Goal: Task Accomplishment & Management: Manage account settings

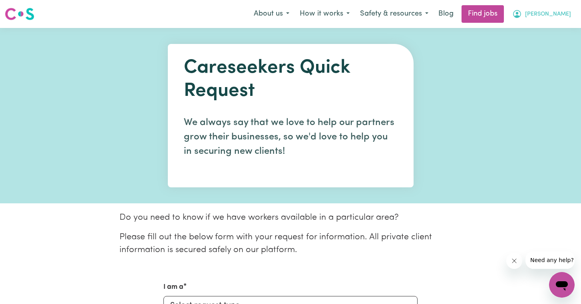
click at [565, 16] on span "[PERSON_NAME]" at bounding box center [548, 14] width 46 height 9
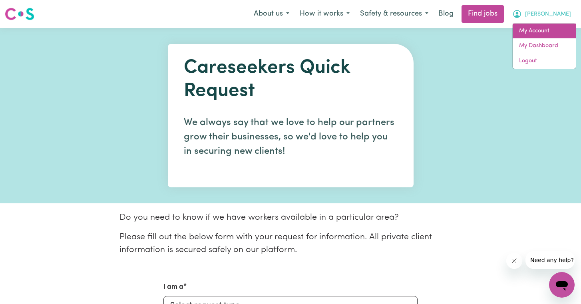
click at [541, 26] on link "My Account" at bounding box center [544, 31] width 63 height 15
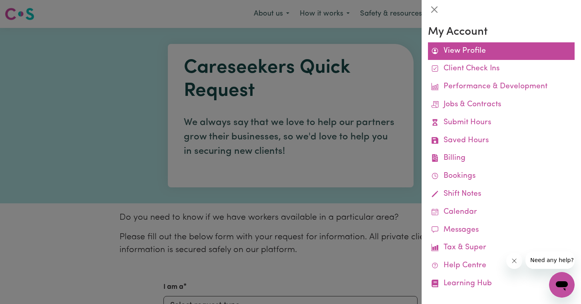
click at [489, 46] on link "View Profile" at bounding box center [501, 51] width 147 height 18
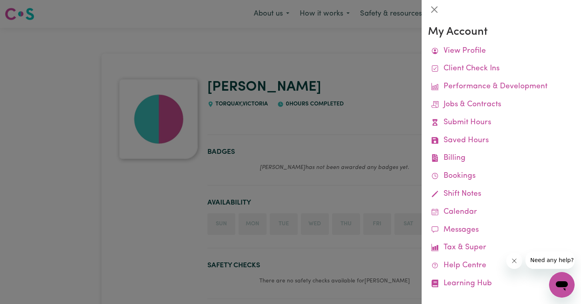
click at [371, 68] on div at bounding box center [290, 152] width 581 height 304
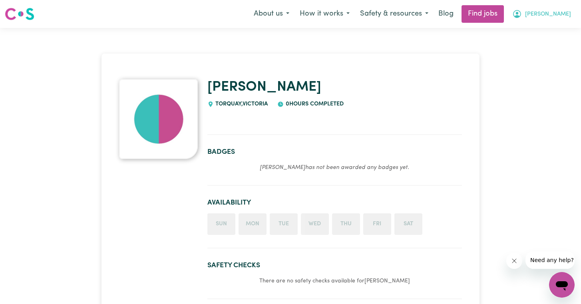
click at [560, 15] on span "[PERSON_NAME]" at bounding box center [548, 14] width 46 height 9
click at [544, 44] on link "My Dashboard" at bounding box center [544, 45] width 63 height 15
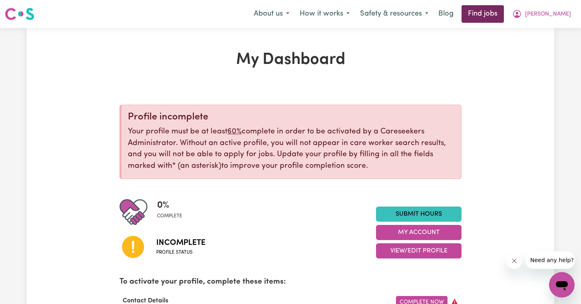
click at [504, 12] on link "Find jobs" at bounding box center [483, 14] width 42 height 18
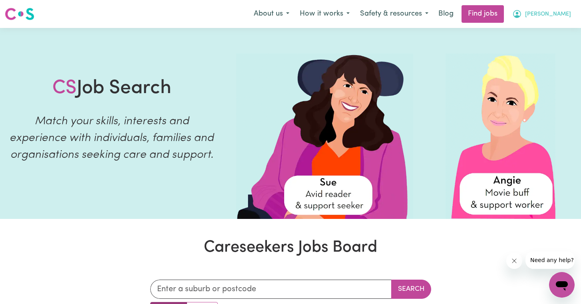
click at [553, 12] on span "[PERSON_NAME]" at bounding box center [548, 14] width 46 height 9
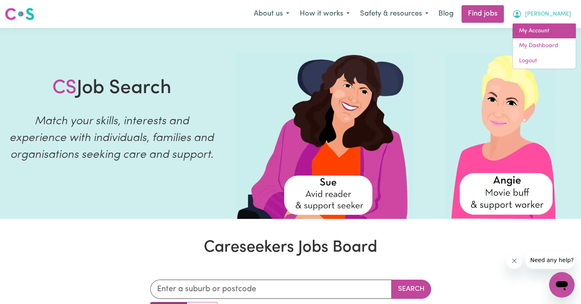
click at [549, 26] on link "My Account" at bounding box center [544, 31] width 63 height 15
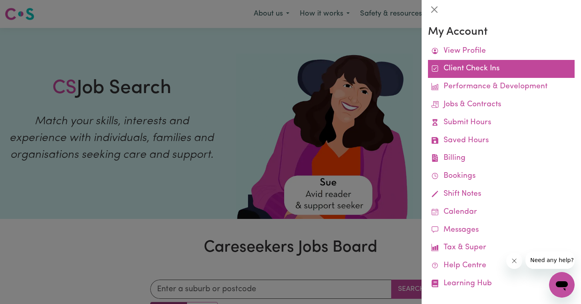
click at [472, 72] on link "Client Check Ins" at bounding box center [501, 69] width 147 height 18
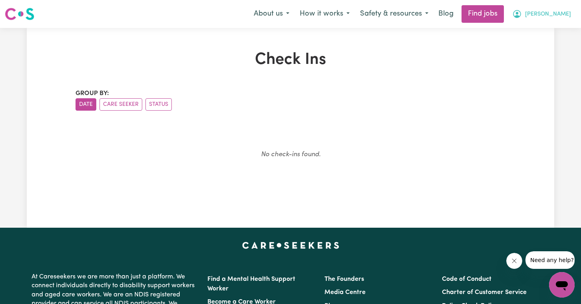
click at [566, 17] on span "[PERSON_NAME]" at bounding box center [548, 14] width 46 height 9
click at [547, 46] on link "My Dashboard" at bounding box center [544, 45] width 63 height 15
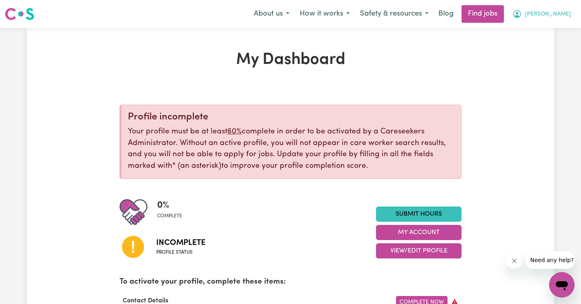
click at [554, 12] on span "[PERSON_NAME]" at bounding box center [548, 14] width 46 height 9
click at [451, 147] on p "Your profile must be at least 60% complete in order to be activated by a Carese…" at bounding box center [291, 149] width 327 height 46
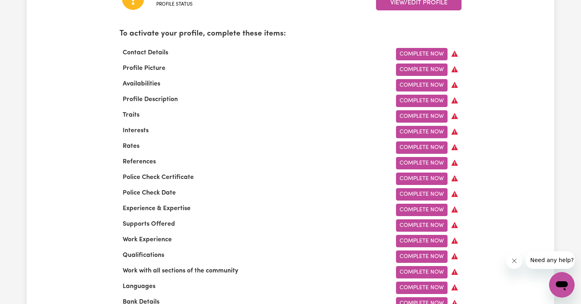
scroll to position [249, 0]
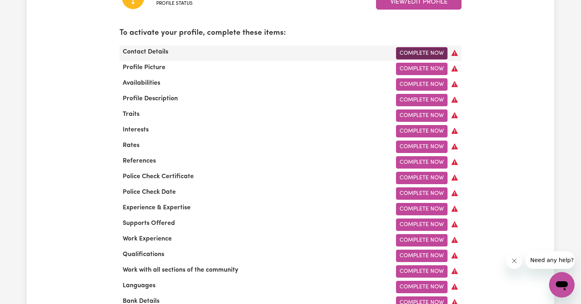
click at [423, 48] on link "Complete Now" at bounding box center [422, 53] width 52 height 12
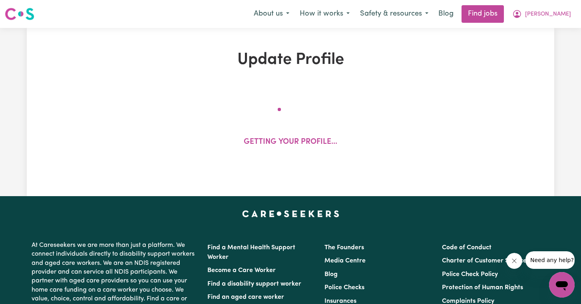
select select "Studying a healthcare related degree or qualification"
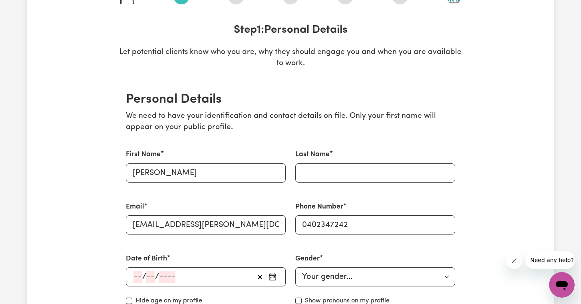
scroll to position [119, 0]
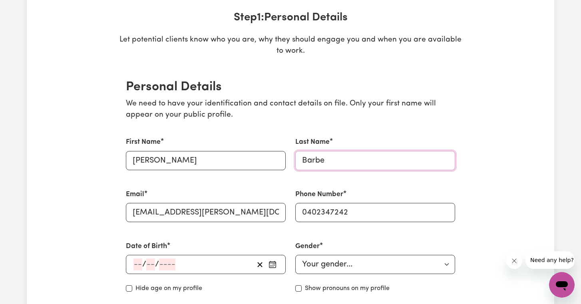
type input "Barbe"
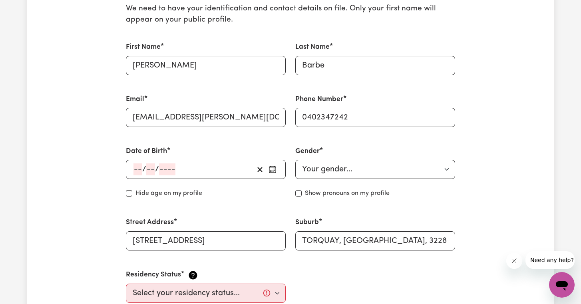
scroll to position [226, 0]
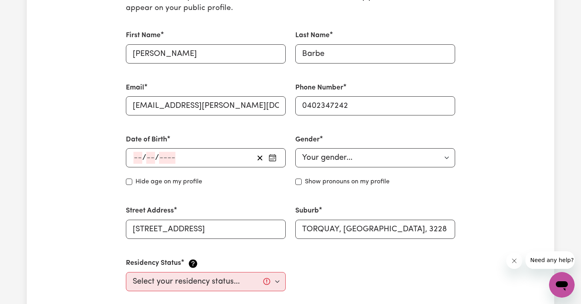
click at [138, 159] on input "number" at bounding box center [138, 158] width 9 height 12
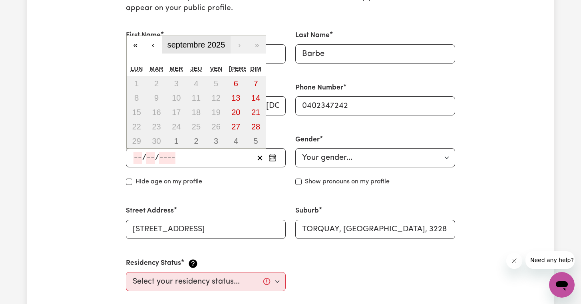
click at [216, 41] on span "septembre 2025" at bounding box center [197, 44] width 58 height 9
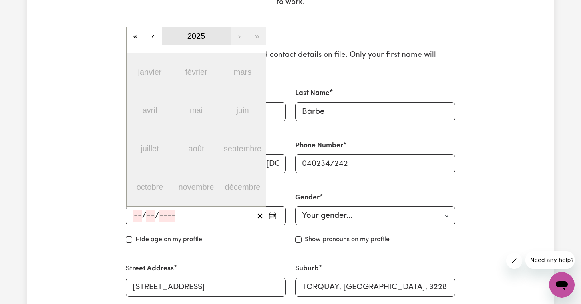
scroll to position [166, 0]
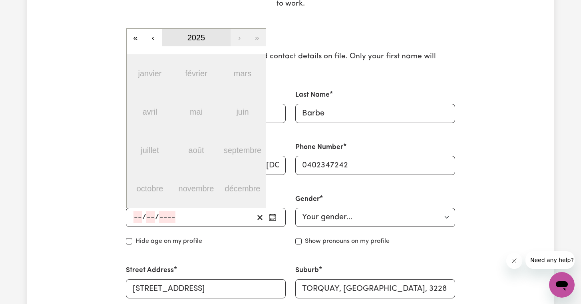
click at [210, 37] on button "2025" at bounding box center [196, 38] width 69 height 18
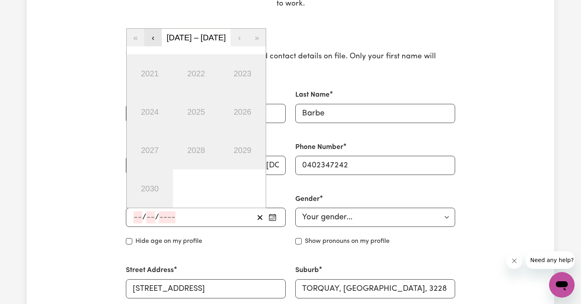
click at [158, 38] on button "‹" at bounding box center [153, 38] width 18 height 18
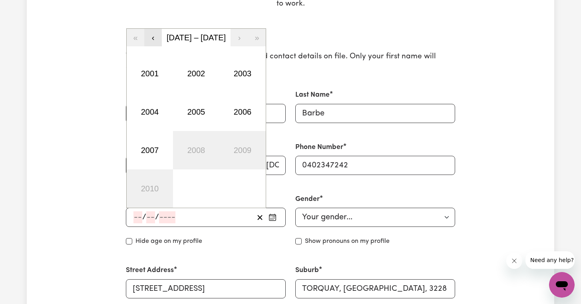
click at [158, 38] on button "‹" at bounding box center [153, 38] width 18 height 18
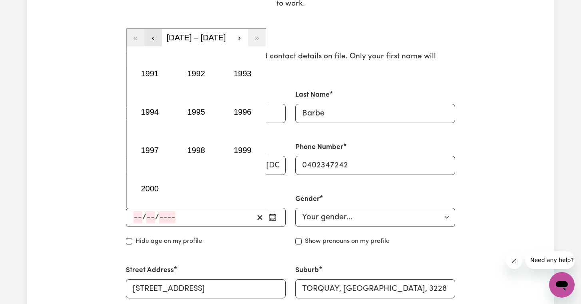
click at [158, 38] on button "‹" at bounding box center [153, 38] width 18 height 18
click at [238, 148] on button "1989" at bounding box center [242, 150] width 46 height 38
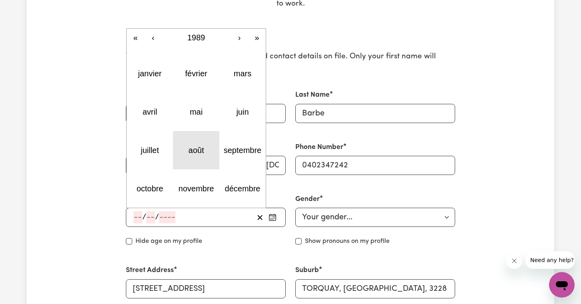
click at [204, 150] on abbr "août" at bounding box center [197, 150] width 16 height 9
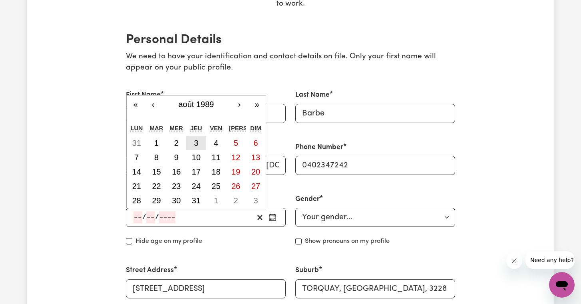
click at [200, 145] on button "3" at bounding box center [196, 143] width 20 height 14
type input "[DATE]"
type input "3"
type input "8"
type input "1989"
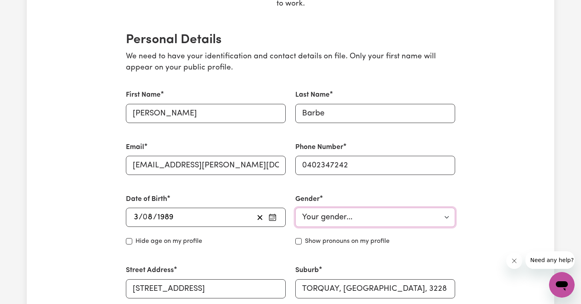
select select "[DEMOGRAPHIC_DATA]"
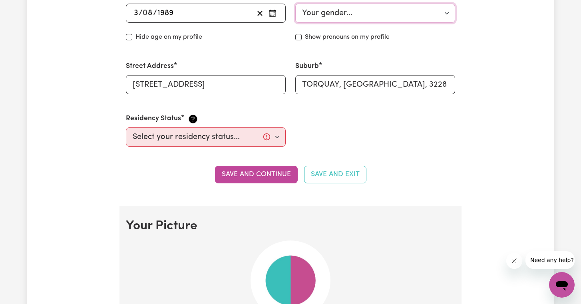
scroll to position [399, 0]
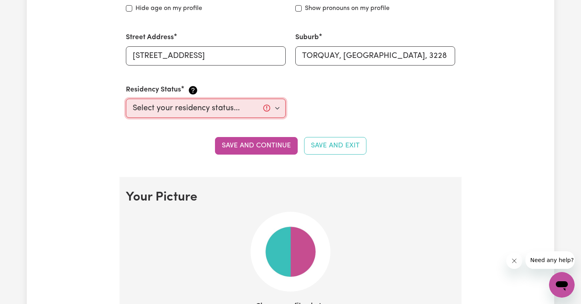
select select "[DEMOGRAPHIC_DATA] Citizen"
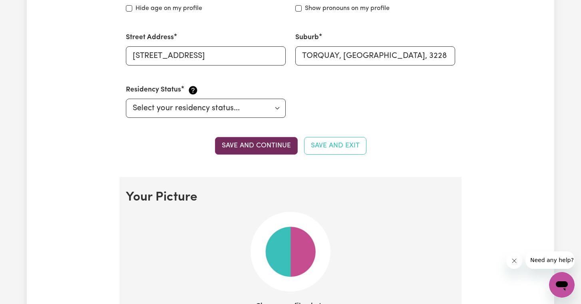
click at [282, 143] on button "Save and continue" at bounding box center [256, 146] width 83 height 18
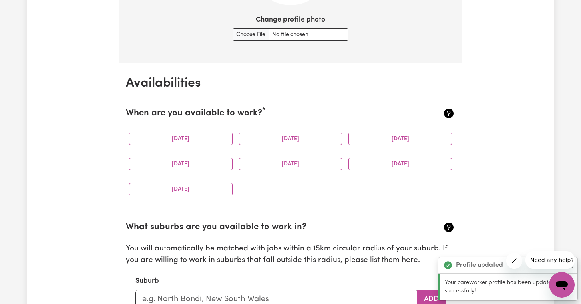
scroll to position [687, 0]
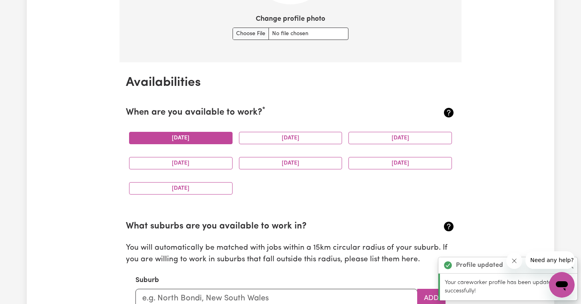
click at [196, 137] on button "[DATE]" at bounding box center [181, 138] width 104 height 12
click at [259, 132] on button "[DATE]" at bounding box center [291, 138] width 104 height 12
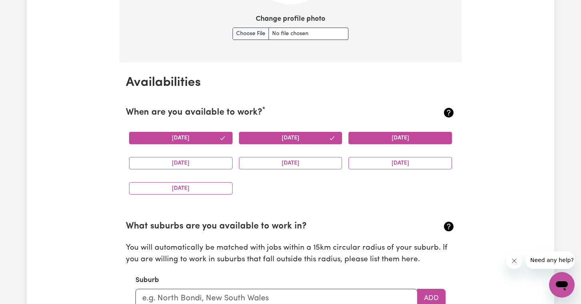
click at [385, 135] on button "[DATE]" at bounding box center [401, 138] width 104 height 12
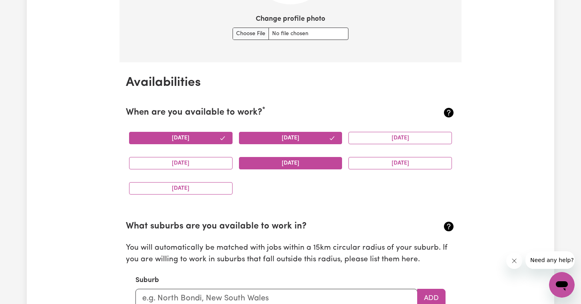
click at [287, 161] on button "[DATE]" at bounding box center [291, 163] width 104 height 12
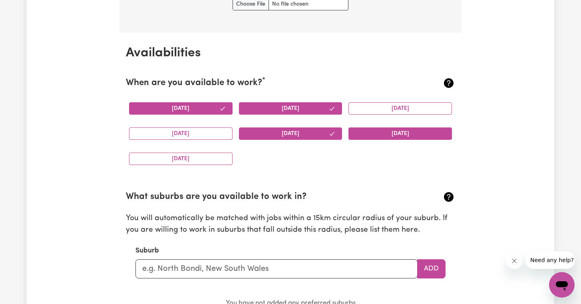
click at [377, 128] on button "[DATE]" at bounding box center [401, 134] width 104 height 12
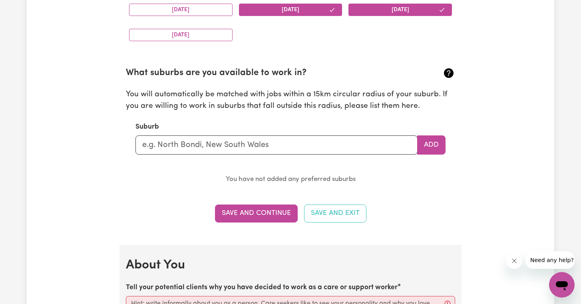
scroll to position [864, 0]
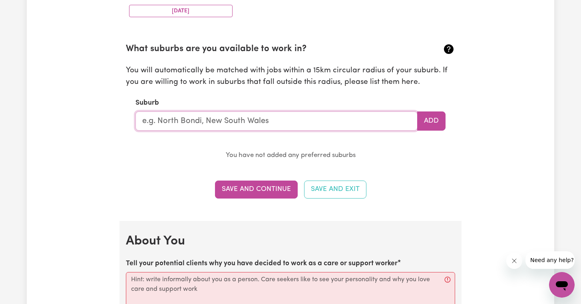
click at [298, 115] on input "text" at bounding box center [277, 121] width 282 height 19
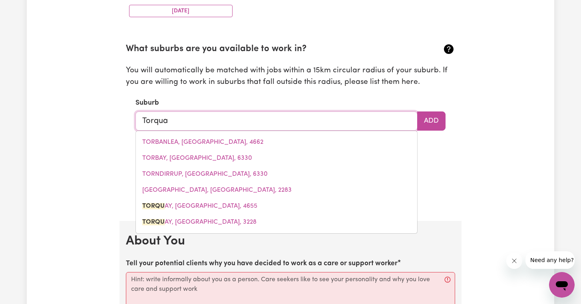
type input "Torquay"
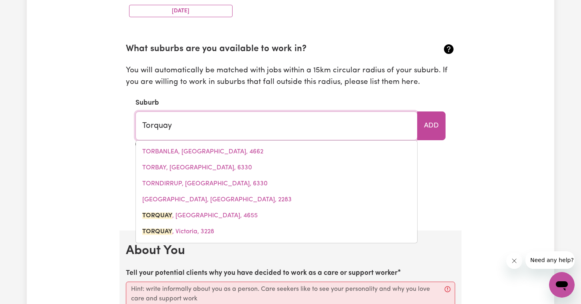
type input "Torquay, [GEOGRAPHIC_DATA], 4655"
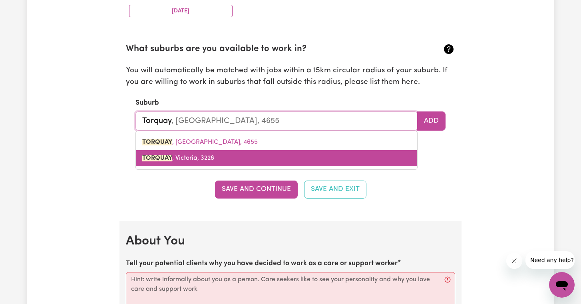
click at [257, 150] on link "TORQUAY , [GEOGRAPHIC_DATA], 3228" at bounding box center [276, 158] width 281 height 16
type input "TORQUAY, [GEOGRAPHIC_DATA], 3228"
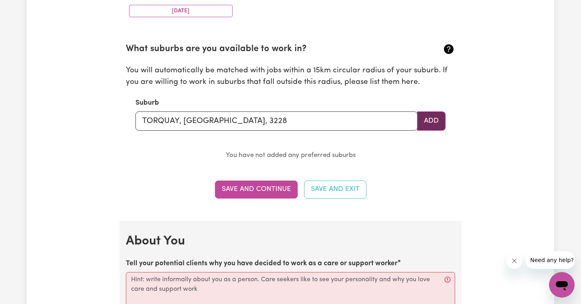
click at [429, 119] on button "Add" at bounding box center [431, 121] width 28 height 19
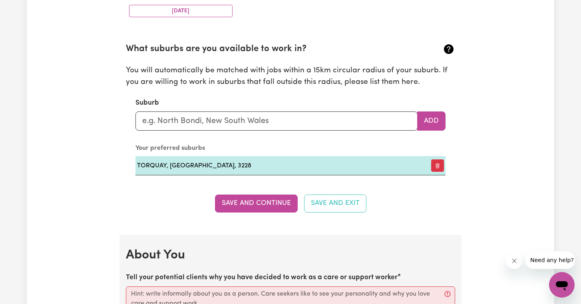
click at [239, 127] on section "What suburbs are you available to work in? You will automatically be matched wi…" at bounding box center [290, 103] width 329 height 146
click at [236, 114] on input "text" at bounding box center [277, 121] width 282 height 19
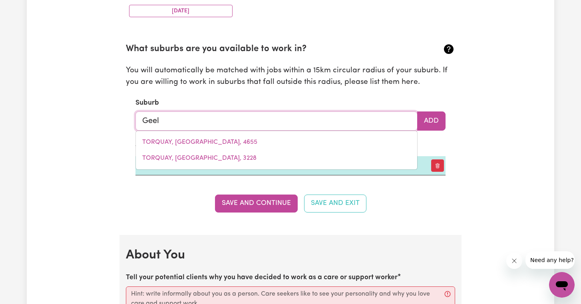
type input "Geelo"
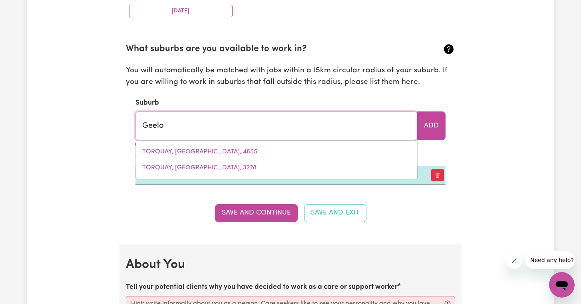
type input "GeeloNG, [GEOGRAPHIC_DATA], 3220"
type input "Geelon"
type input "GeelonG, [GEOGRAPHIC_DATA], 3220"
type input "Geelong"
type input "Geelong, [GEOGRAPHIC_DATA], 3220"
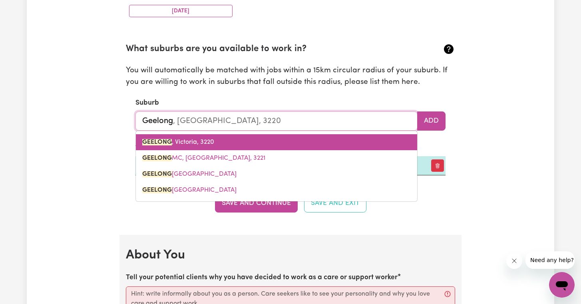
click at [228, 134] on link "GEELONG , [GEOGRAPHIC_DATA], 3220" at bounding box center [276, 142] width 281 height 16
type input "GEELONG, [GEOGRAPHIC_DATA], 3220"
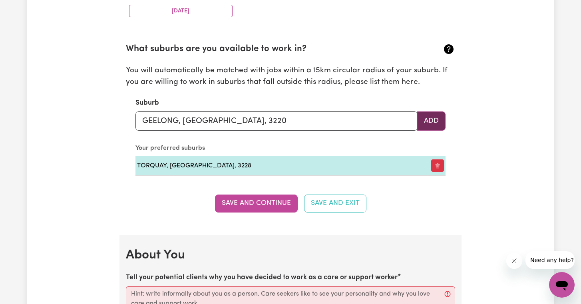
click at [432, 116] on button "Add" at bounding box center [431, 121] width 28 height 19
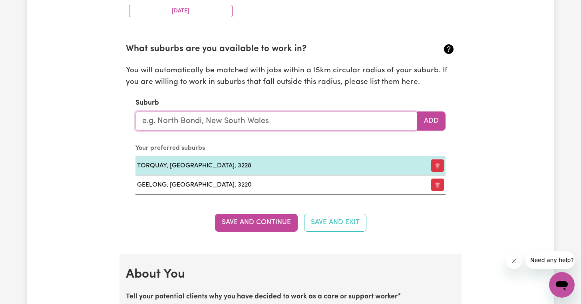
click at [219, 114] on input "text" at bounding box center [277, 121] width 282 height 19
type input "Air"
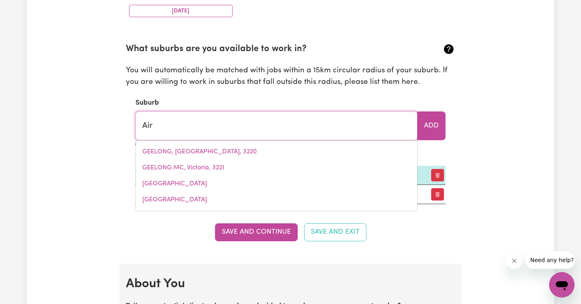
type input "AirDMILLAN, [GEOGRAPHIC_DATA], 4807"
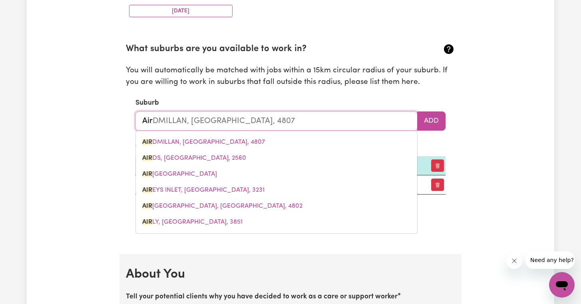
type input "Aire"
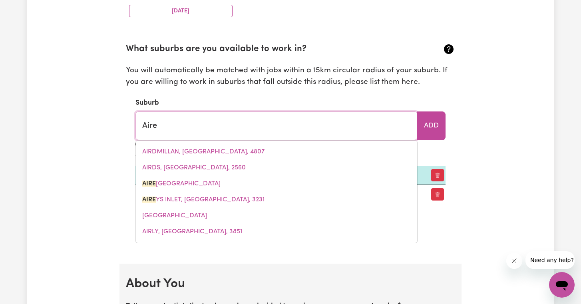
type input "[GEOGRAPHIC_DATA]"
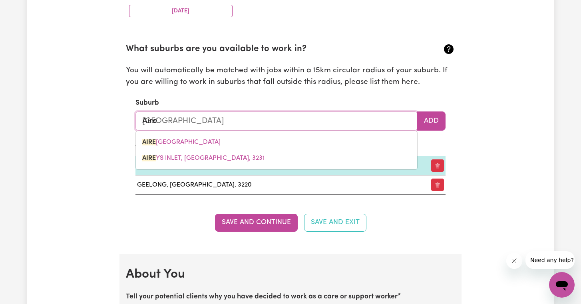
type input "Airey"
type input "AireyS INLET, [GEOGRAPHIC_DATA], 3231"
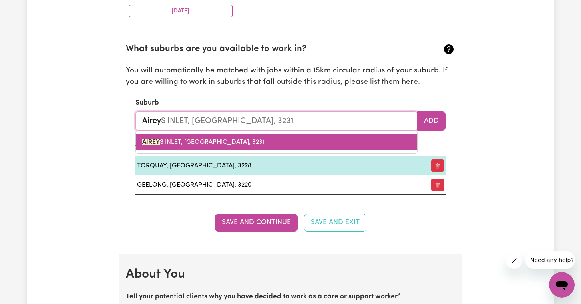
click at [206, 139] on span "AIREY S INLET, [GEOGRAPHIC_DATA], 3231" at bounding box center [203, 142] width 122 height 6
type input "AIREYS INLET, [GEOGRAPHIC_DATA], 3231"
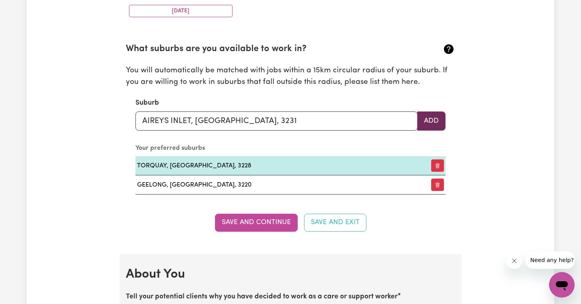
click at [430, 120] on button "Add" at bounding box center [431, 121] width 28 height 19
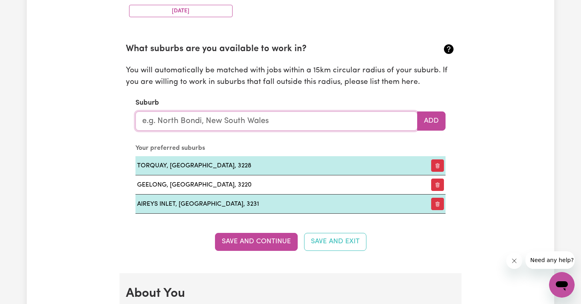
click at [231, 125] on input "text" at bounding box center [277, 121] width 282 height 19
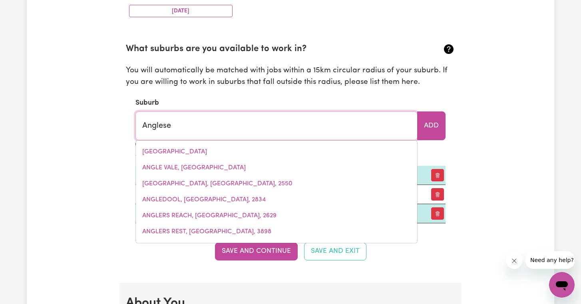
type input "Anglesea"
type input "Anglesea, [GEOGRAPHIC_DATA], 3230"
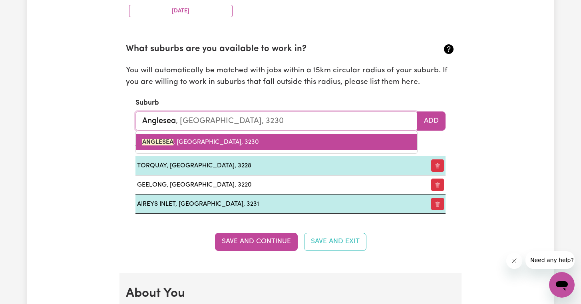
click at [227, 140] on link "ANGLESEA , [GEOGRAPHIC_DATA], 3230" at bounding box center [276, 142] width 281 height 16
type input "ANGLESEA, [GEOGRAPHIC_DATA], 3230"
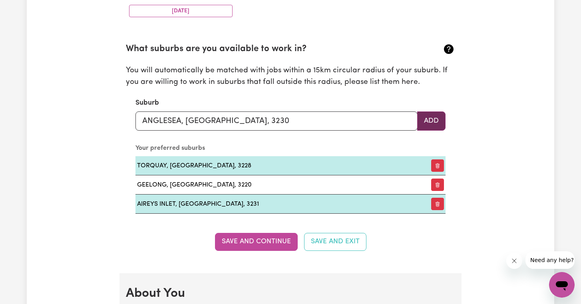
click at [437, 121] on button "Add" at bounding box center [431, 121] width 28 height 19
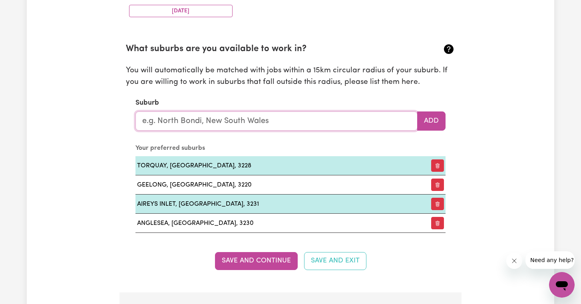
click at [287, 112] on input "text" at bounding box center [277, 121] width 282 height 19
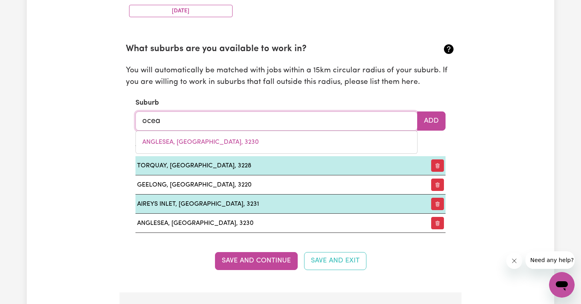
type input "ocean"
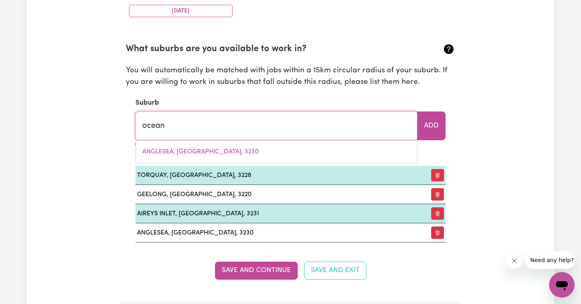
type input "[GEOGRAPHIC_DATA], 6333"
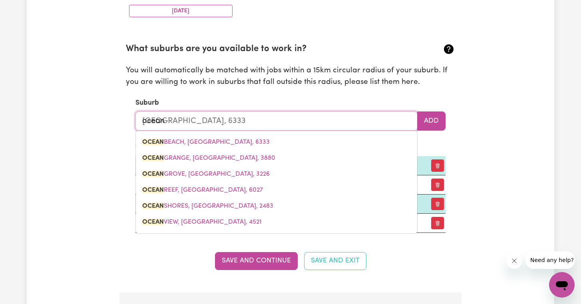
type input "ocean g"
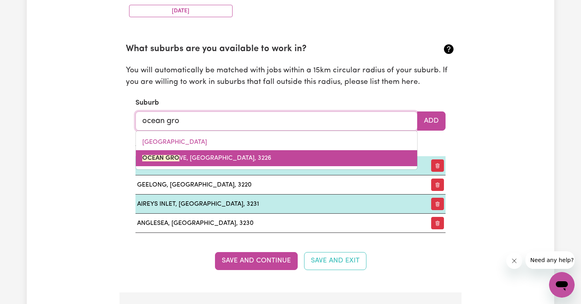
click at [247, 150] on link "OCEAN GRO VE, [GEOGRAPHIC_DATA], 3226" at bounding box center [276, 158] width 281 height 16
type input "[GEOGRAPHIC_DATA], 3226"
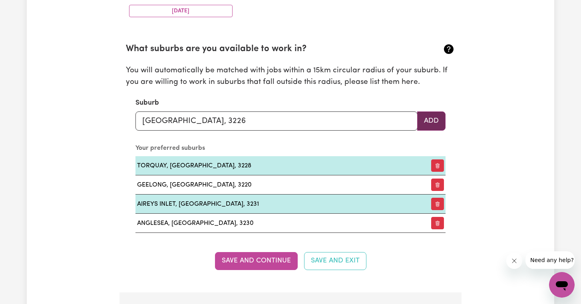
click at [441, 118] on button "Add" at bounding box center [431, 121] width 28 height 19
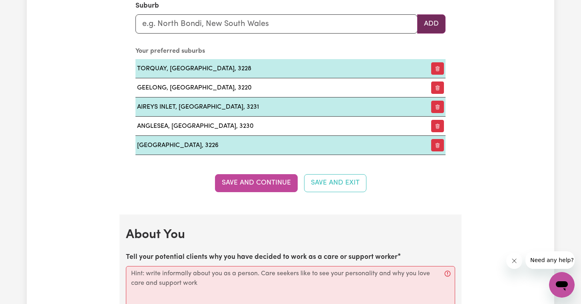
scroll to position [965, 0]
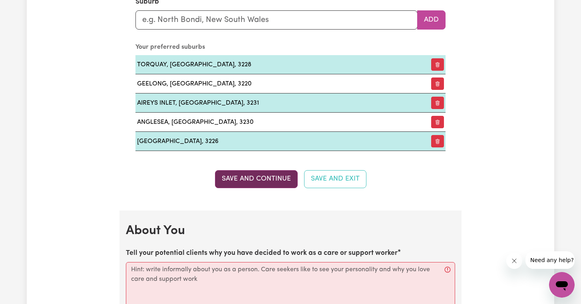
click at [255, 172] on button "Save and Continue" at bounding box center [256, 179] width 83 height 18
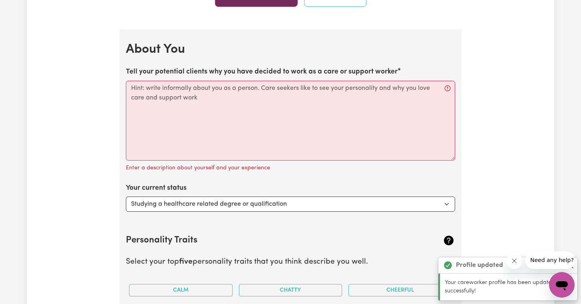
scroll to position [1172, 0]
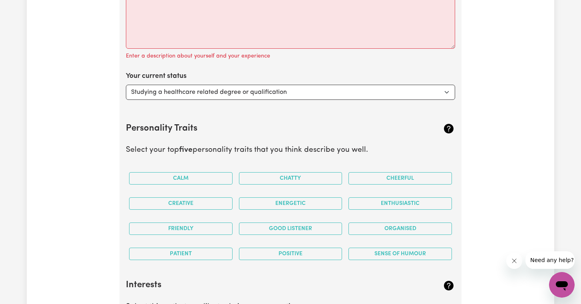
scroll to position [1263, 0]
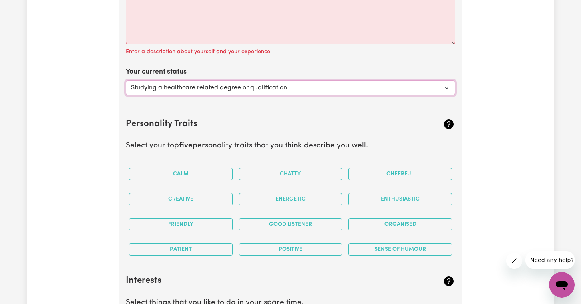
select select "Embarking on a career change into the care industry"
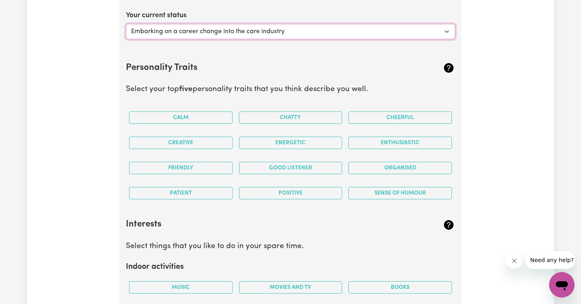
scroll to position [1319, 0]
click at [187, 112] on button "Calm" at bounding box center [181, 118] width 104 height 12
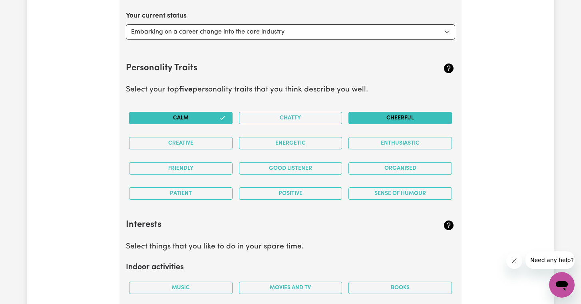
click at [385, 114] on button "Cheerful" at bounding box center [401, 118] width 104 height 12
click at [193, 139] on button "Creative" at bounding box center [181, 143] width 104 height 12
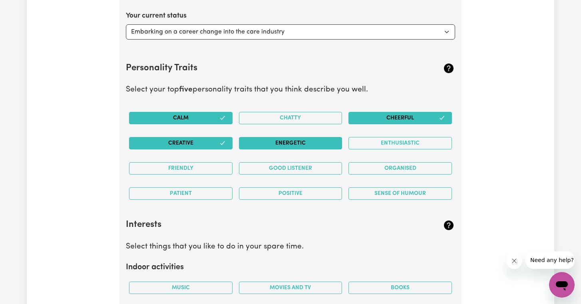
click at [297, 137] on button "Energetic" at bounding box center [291, 143] width 104 height 12
click at [403, 139] on button "Enthusiastic" at bounding box center [401, 143] width 104 height 12
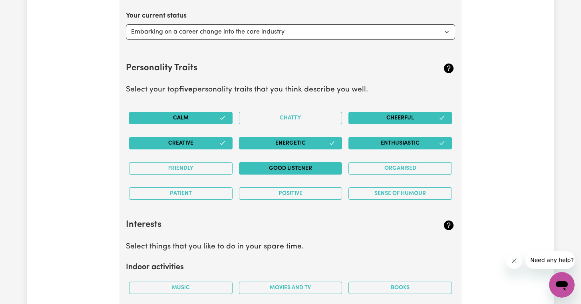
click at [288, 162] on button "Good Listener" at bounding box center [291, 168] width 104 height 12
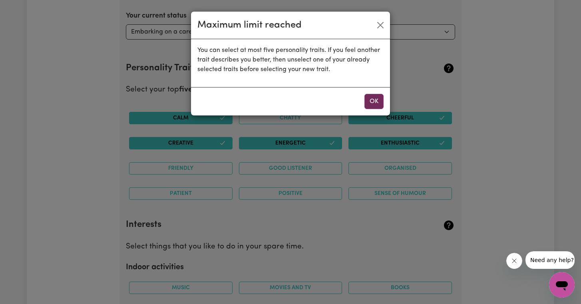
click at [373, 99] on button "OK" at bounding box center [374, 101] width 19 height 15
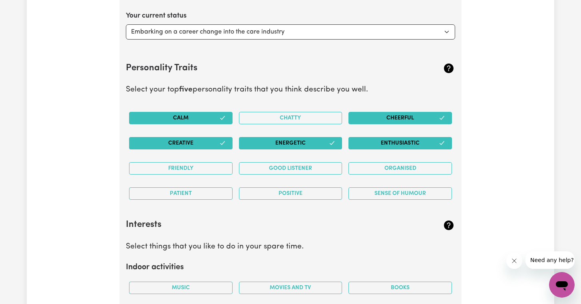
click at [173, 114] on button "Calm" at bounding box center [181, 118] width 104 height 12
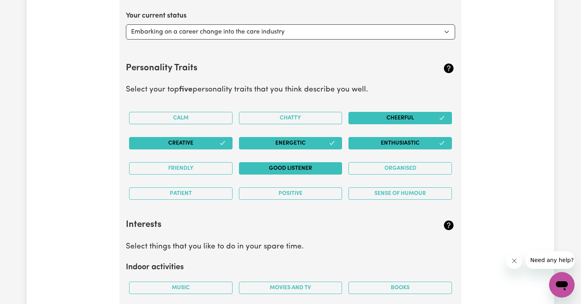
click at [286, 164] on button "Good Listener" at bounding box center [291, 168] width 104 height 12
click at [195, 139] on button "Creative" at bounding box center [181, 143] width 104 height 12
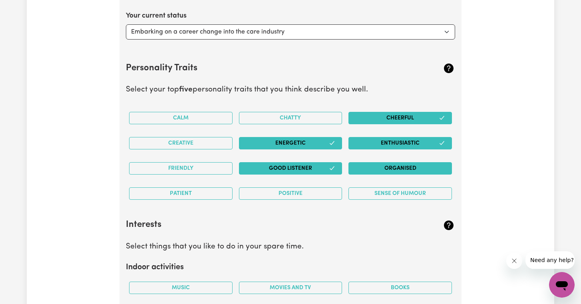
click at [417, 168] on button "Organised" at bounding box center [401, 168] width 104 height 12
click at [411, 188] on button "Sense of Humour" at bounding box center [401, 193] width 104 height 12
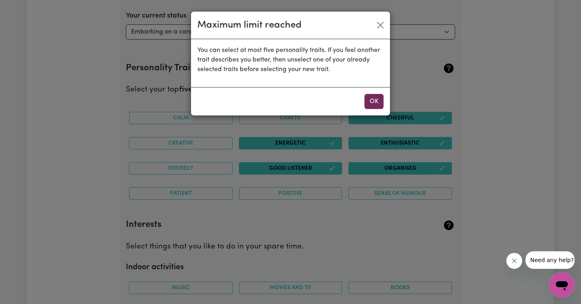
click at [375, 98] on button "OK" at bounding box center [374, 101] width 19 height 15
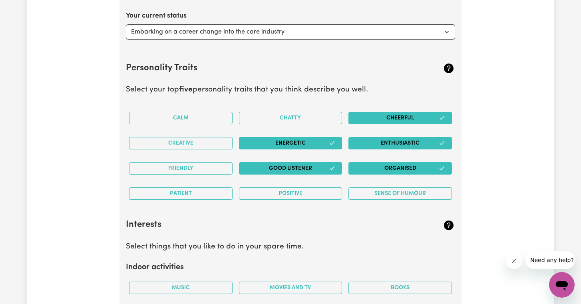
click at [391, 112] on button "Cheerful" at bounding box center [401, 118] width 104 height 12
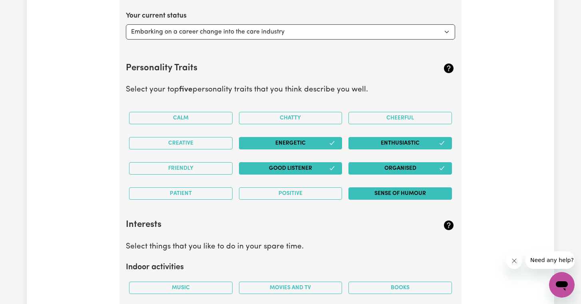
click at [384, 190] on button "Sense of Humour" at bounding box center [401, 193] width 104 height 12
click at [200, 187] on button "Patient" at bounding box center [181, 193] width 104 height 12
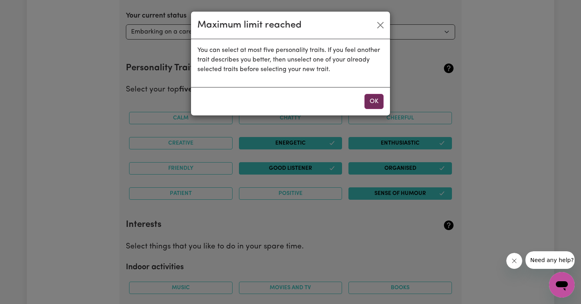
click at [377, 102] on button "OK" at bounding box center [374, 101] width 19 height 15
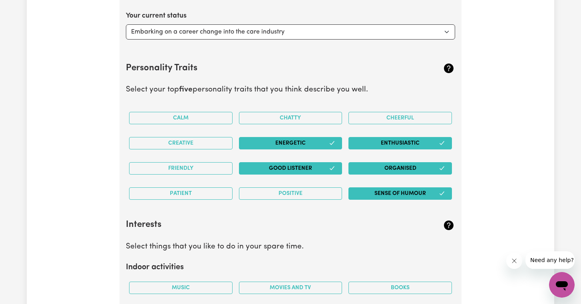
click at [404, 137] on button "Enthusiastic" at bounding box center [401, 143] width 104 height 12
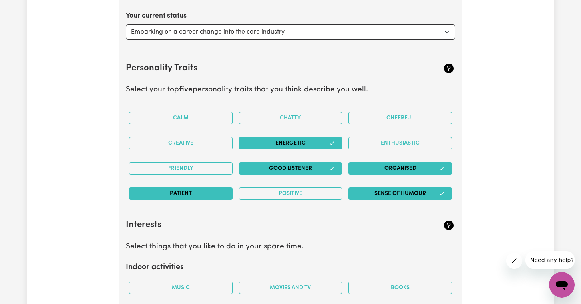
click at [182, 190] on button "Patient" at bounding box center [181, 193] width 104 height 12
click at [300, 187] on button "Positive" at bounding box center [291, 193] width 104 height 12
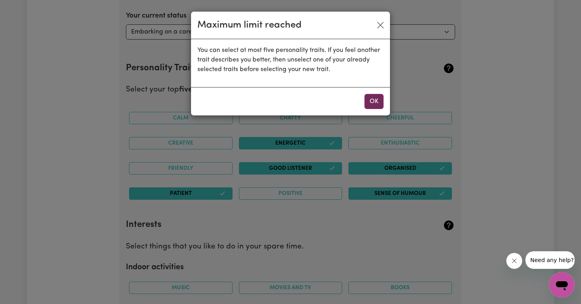
click at [379, 98] on button "OK" at bounding box center [374, 101] width 19 height 15
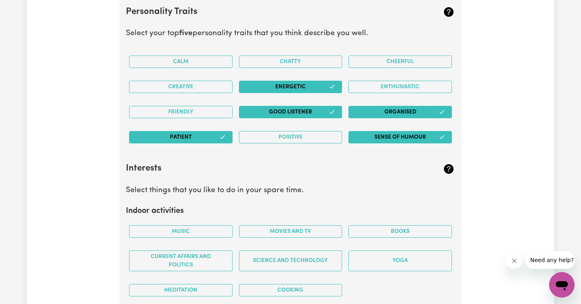
scroll to position [1374, 0]
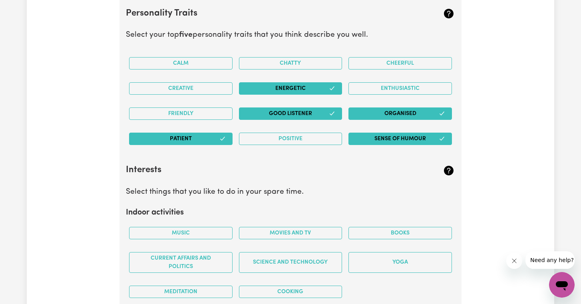
click at [411, 133] on button "Sense of Humour" at bounding box center [401, 139] width 104 height 12
click at [419, 133] on button "Sense of Humour" at bounding box center [401, 139] width 104 height 12
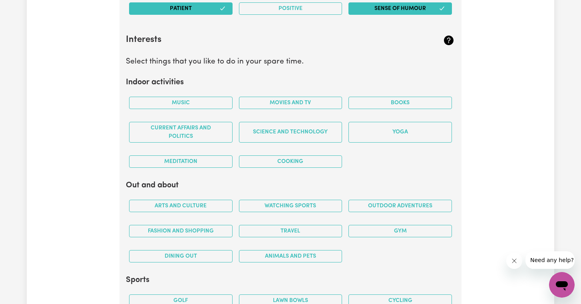
scroll to position [1504, 0]
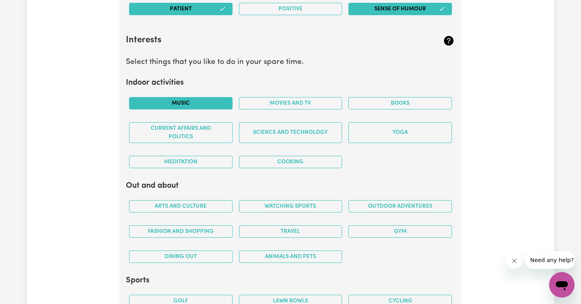
click at [207, 97] on button "Music" at bounding box center [181, 103] width 104 height 12
click at [295, 97] on button "Movies and TV" at bounding box center [291, 103] width 104 height 12
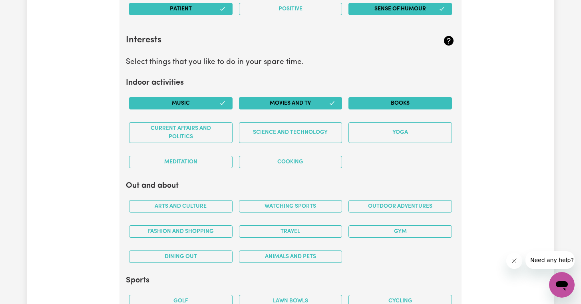
click at [370, 97] on button "Books" at bounding box center [401, 103] width 104 height 12
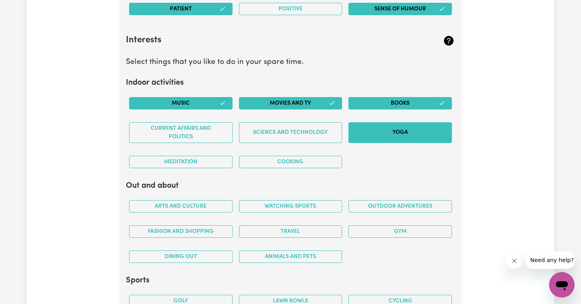
click at [370, 126] on button "Yoga" at bounding box center [401, 132] width 104 height 21
click at [185, 157] on button "Meditation" at bounding box center [181, 162] width 104 height 12
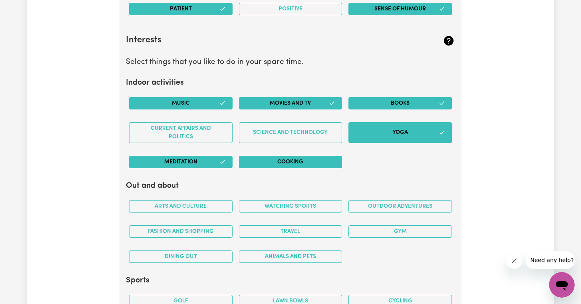
click at [300, 156] on button "Cooking" at bounding box center [291, 162] width 104 height 12
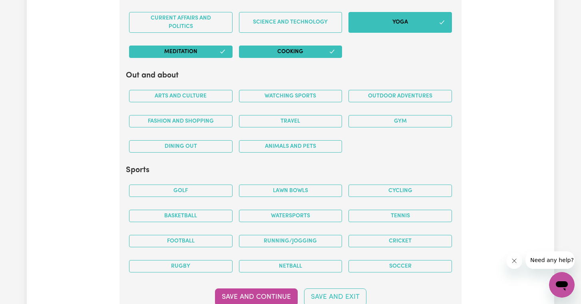
scroll to position [1618, 0]
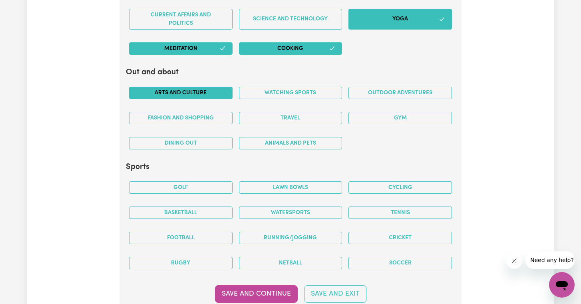
click at [180, 87] on button "Arts and Culture" at bounding box center [181, 93] width 104 height 12
click at [405, 87] on button "Outdoor adventures" at bounding box center [401, 93] width 104 height 12
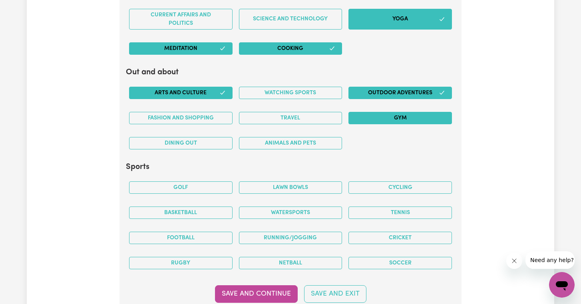
click at [394, 112] on button "Gym" at bounding box center [401, 118] width 104 height 12
click at [299, 112] on button "Travel" at bounding box center [291, 118] width 104 height 12
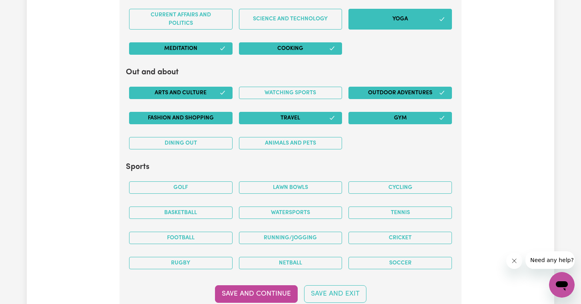
click at [223, 113] on button "Fashion and shopping" at bounding box center [181, 118] width 104 height 12
click at [205, 142] on button "Dining out" at bounding box center [181, 143] width 104 height 12
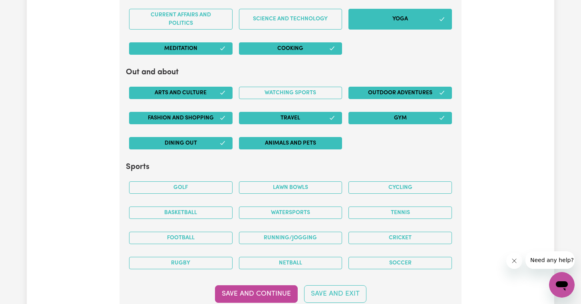
click at [292, 137] on button "Animals and pets" at bounding box center [291, 143] width 104 height 12
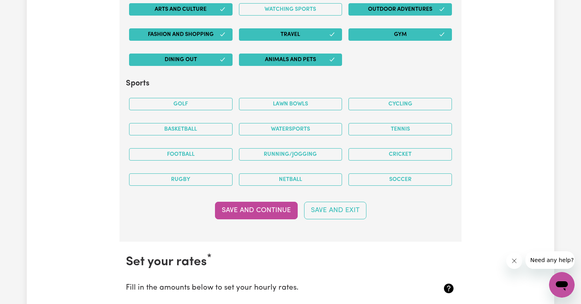
scroll to position [1703, 0]
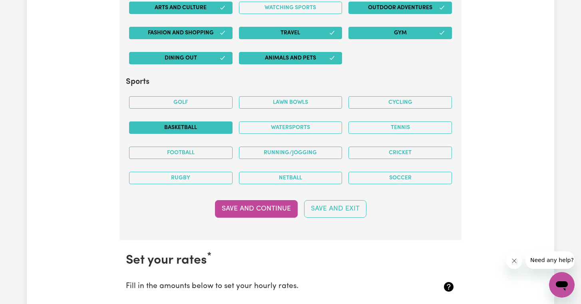
click at [181, 122] on button "Basketball" at bounding box center [181, 128] width 104 height 12
click at [205, 96] on button "Golf" at bounding box center [181, 102] width 104 height 12
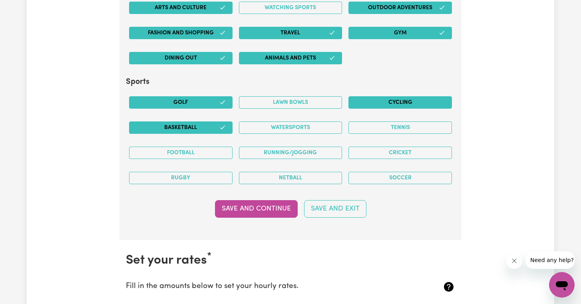
click at [397, 99] on button "Cycling" at bounding box center [401, 102] width 104 height 12
click at [407, 122] on button "Tennis" at bounding box center [401, 128] width 104 height 12
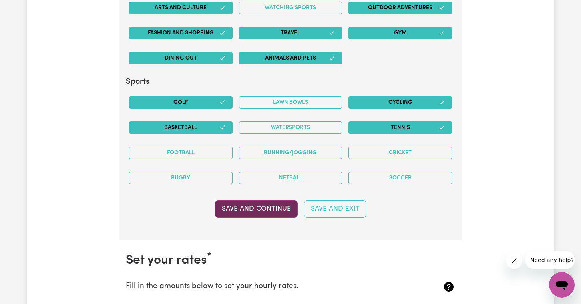
click at [285, 205] on button "Save and Continue" at bounding box center [256, 209] width 83 height 18
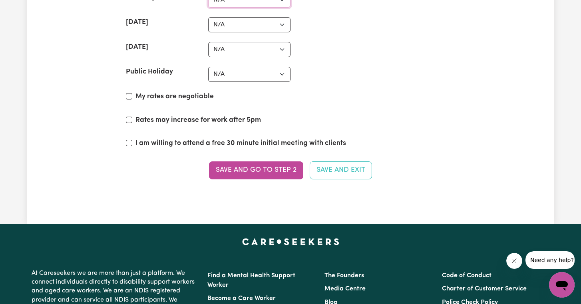
scroll to position [2022, 0]
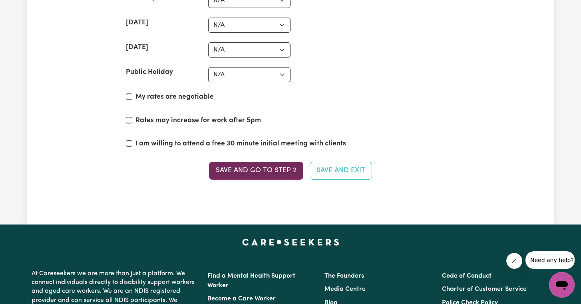
click at [260, 167] on button "Save and go to Step 2" at bounding box center [256, 171] width 94 height 18
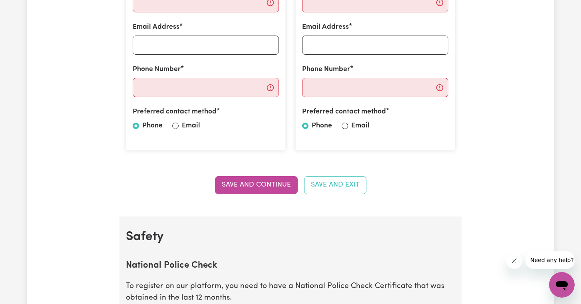
scroll to position [227, 0]
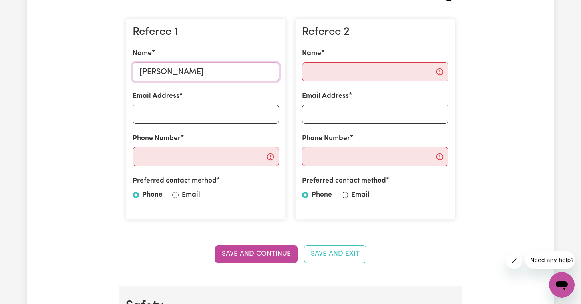
type input "[PERSON_NAME]"
click at [174, 101] on div "Email Address" at bounding box center [206, 107] width 146 height 33
click at [158, 109] on input "Email Address" at bounding box center [206, 114] width 146 height 19
type input "[PERSON_NAME][EMAIL_ADDRESS][DOMAIN_NAME]"
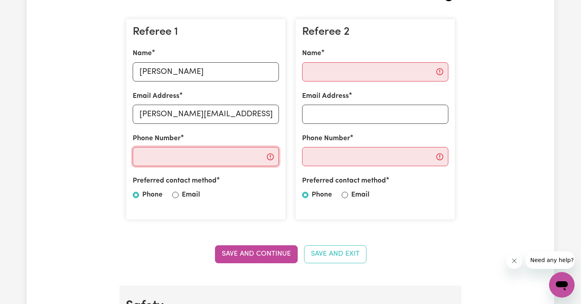
click at [146, 156] on input "Phone Number" at bounding box center [206, 156] width 146 height 19
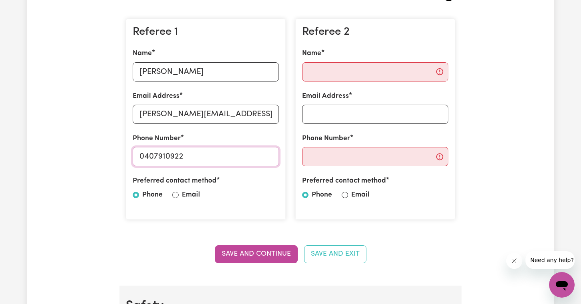
type input "0407910922"
click at [176, 193] on input "Email" at bounding box center [175, 195] width 6 height 6
radio input "true"
click at [233, 253] on button "Save and Continue" at bounding box center [256, 254] width 83 height 18
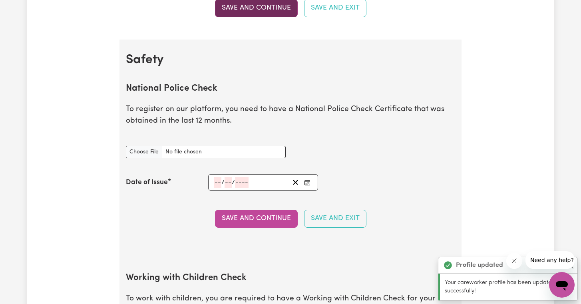
scroll to position [511, 0]
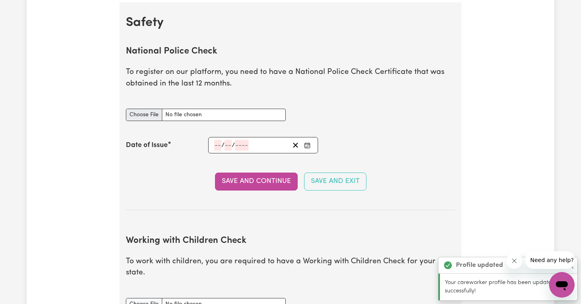
click at [187, 112] on input "National Police Check document" at bounding box center [206, 115] width 160 height 12
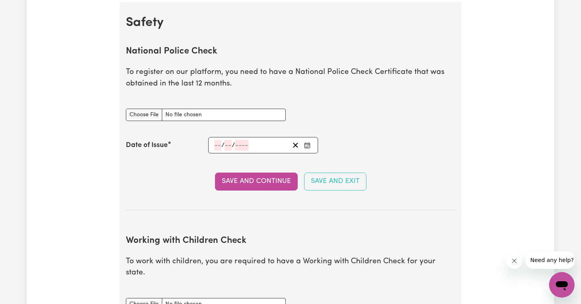
click at [179, 168] on section "National Police Check To register on our platform, you need to have a National …" at bounding box center [290, 122] width 329 height 177
click at [160, 110] on input "National Police Check document" at bounding box center [206, 115] width 160 height 12
type input "C:\fakepath\npc-certificate.pdf"
click at [218, 140] on input "number" at bounding box center [217, 145] width 7 height 11
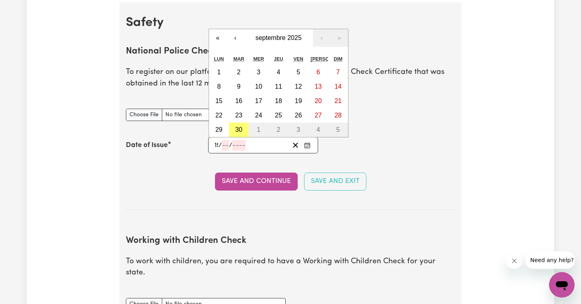
type input "19"
click at [261, 87] on button "10" at bounding box center [259, 87] width 20 height 14
type input "[DATE]"
type input "10"
type input "9"
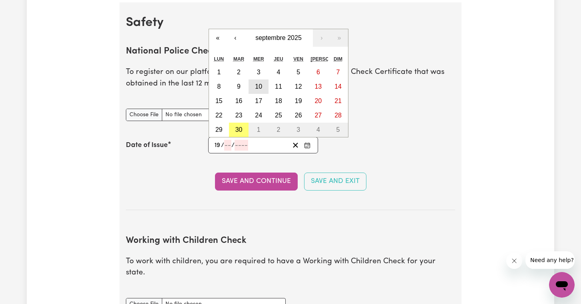
type input "2025"
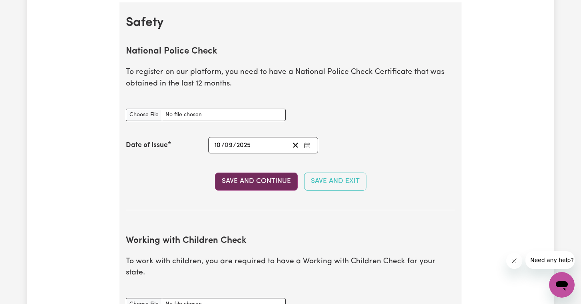
click at [246, 179] on button "Save and Continue" at bounding box center [256, 182] width 83 height 18
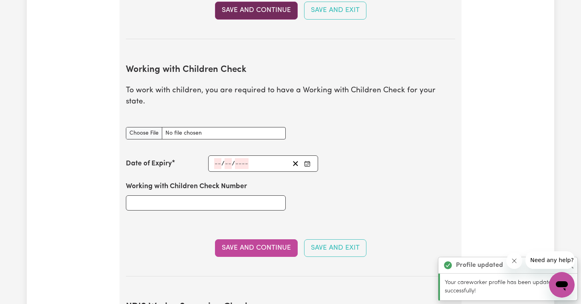
scroll to position [730, 0]
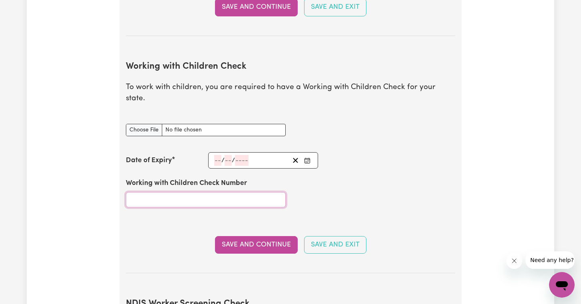
click at [173, 192] on input "Working with Children Check Number" at bounding box center [206, 199] width 160 height 15
type input "358792A-01"
click at [218, 155] on input "number" at bounding box center [217, 160] width 7 height 11
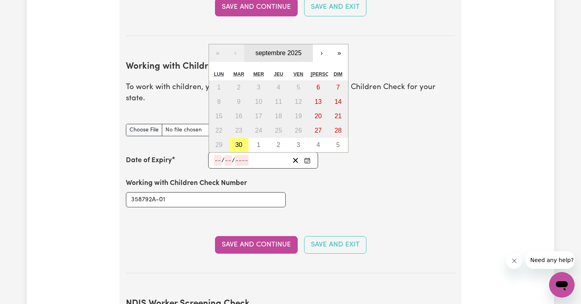
click at [299, 50] on span "septembre 2025" at bounding box center [278, 53] width 46 height 7
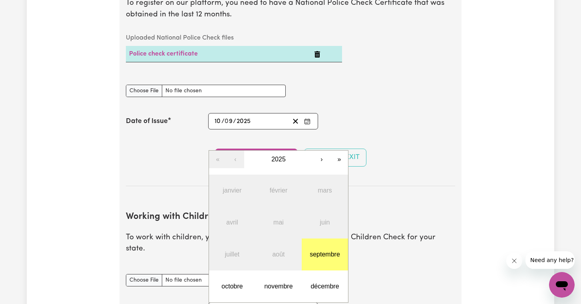
scroll to position [638, 0]
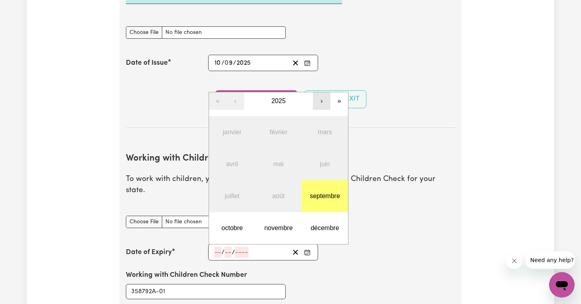
click at [321, 92] on button "›" at bounding box center [322, 101] width 18 height 18
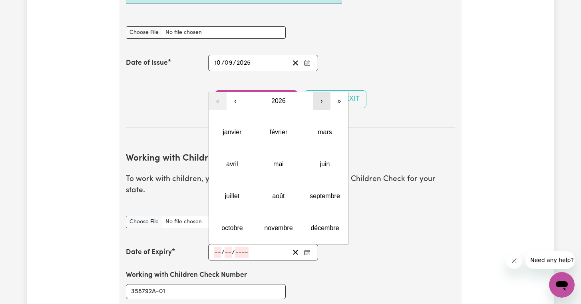
click at [321, 92] on button "›" at bounding box center [322, 101] width 18 height 18
click at [319, 193] on abbr "septembre" at bounding box center [325, 196] width 30 height 7
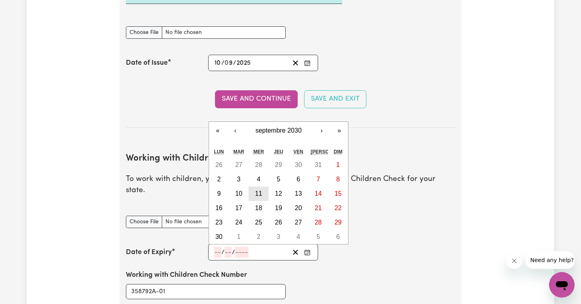
click at [259, 187] on button "11" at bounding box center [259, 194] width 20 height 14
type input "[DATE]"
type input "11"
type input "9"
type input "2030"
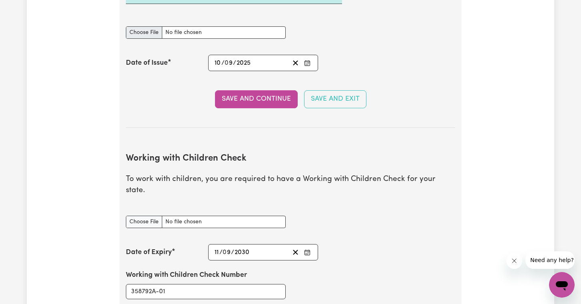
click at [191, 32] on input "National Police Check document" at bounding box center [206, 32] width 160 height 12
type input "C:\fakepath\Working with Children check.pdf"
click at [263, 94] on button "Save and Continue" at bounding box center [256, 99] width 83 height 18
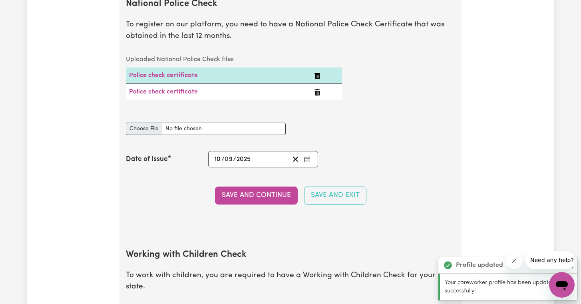
scroll to position [553, 0]
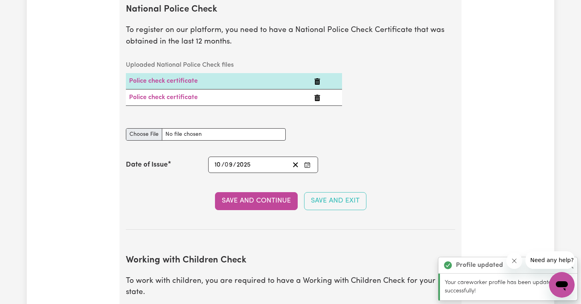
click at [161, 132] on input "National Police Check document" at bounding box center [206, 134] width 160 height 12
type input "C:\fakepath\Working with Children check.pdf"
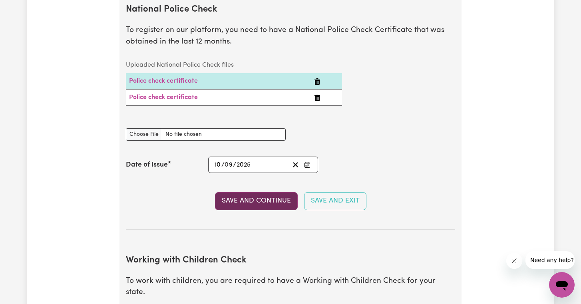
click at [234, 196] on button "Save and Continue" at bounding box center [256, 201] width 83 height 18
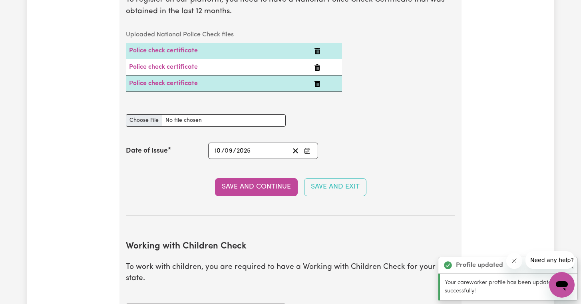
scroll to position [552, 0]
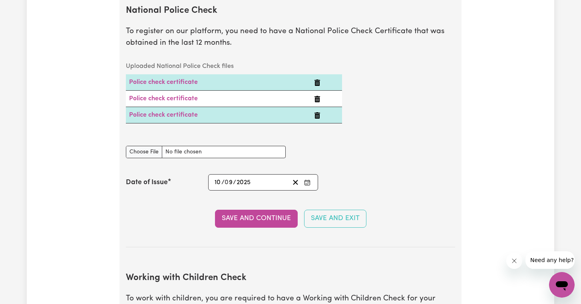
click at [318, 114] on icon "Delete Police check certificate" at bounding box center [318, 115] width 6 height 6
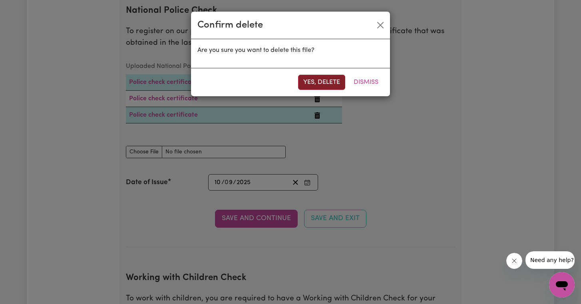
click at [323, 83] on button "Yes, delete" at bounding box center [321, 82] width 47 height 15
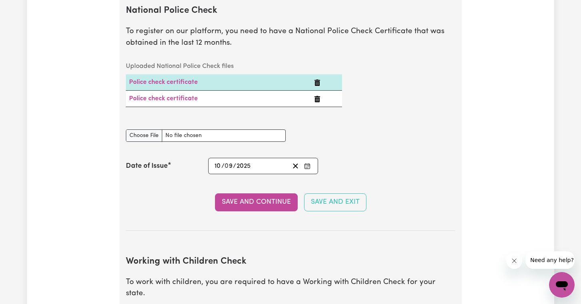
click at [319, 96] on icon "Delete Police check certificate" at bounding box center [318, 99] width 6 height 6
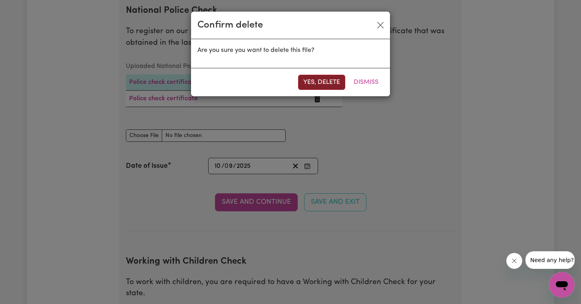
click at [324, 77] on button "Yes, delete" at bounding box center [321, 82] width 47 height 15
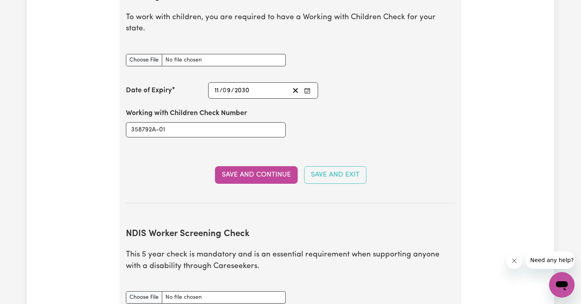
scroll to position [800, 0]
click at [146, 54] on input "Working with Children Check document" at bounding box center [206, 60] width 160 height 12
type input "C:\fakepath\Working with Children check.pdf"
click at [277, 166] on button "Save and Continue" at bounding box center [256, 175] width 83 height 18
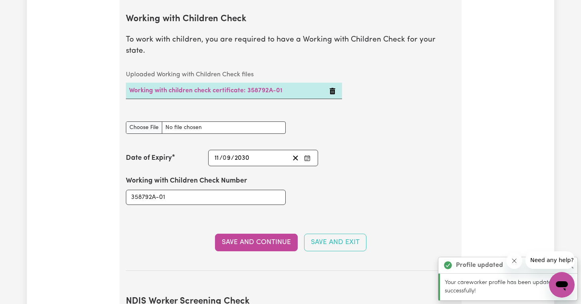
scroll to position [766, 0]
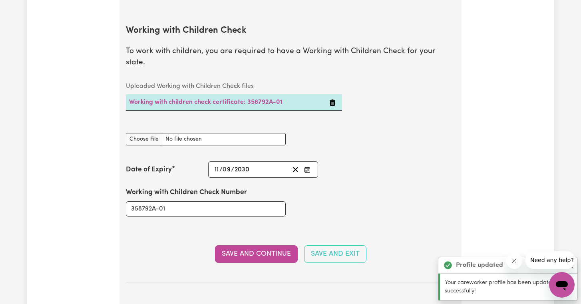
click at [339, 128] on div "Working with Children Check document" at bounding box center [290, 140] width 339 height 32
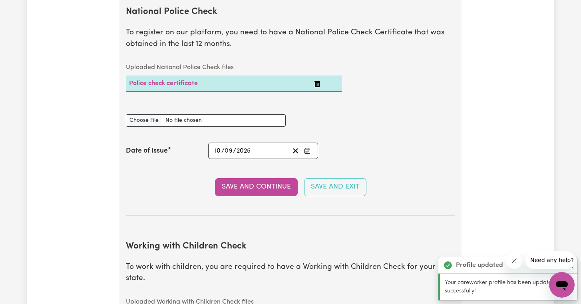
scroll to position [551, 0]
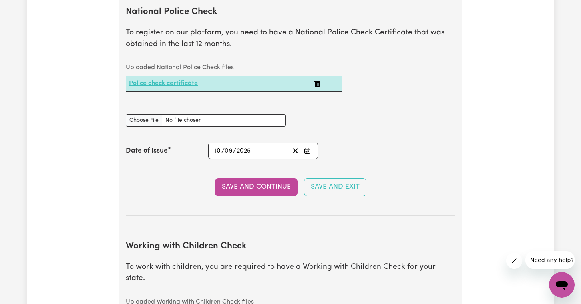
click at [183, 81] on link "Police check certificate" at bounding box center [163, 83] width 69 height 6
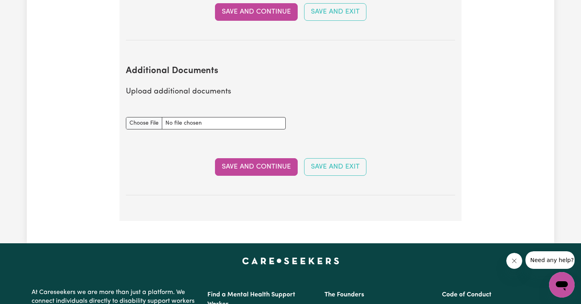
scroll to position [1448, 0]
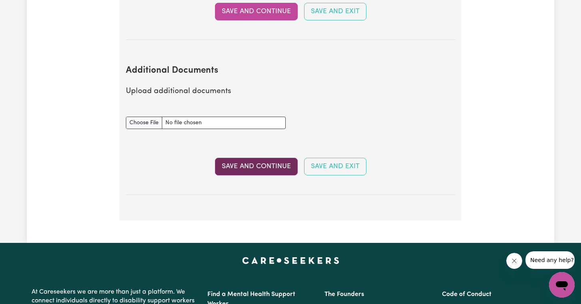
click at [232, 158] on button "Save and Continue" at bounding box center [256, 167] width 83 height 18
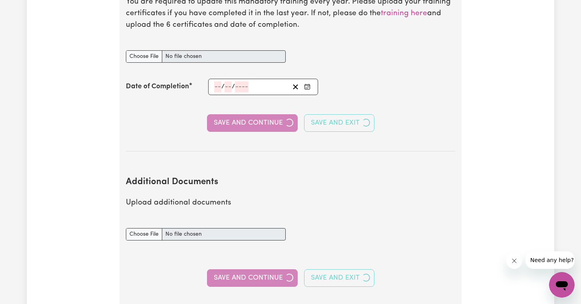
select select "Certificate III (Individual Support)"
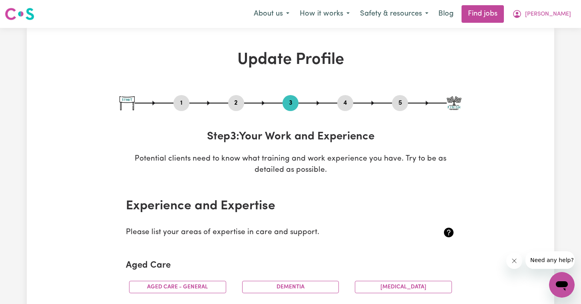
scroll to position [0, 0]
